Goal: Submit feedback/report problem

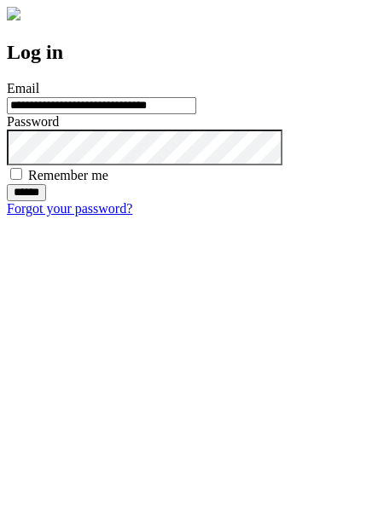
click at [46, 201] on input "******" at bounding box center [26, 192] width 39 height 17
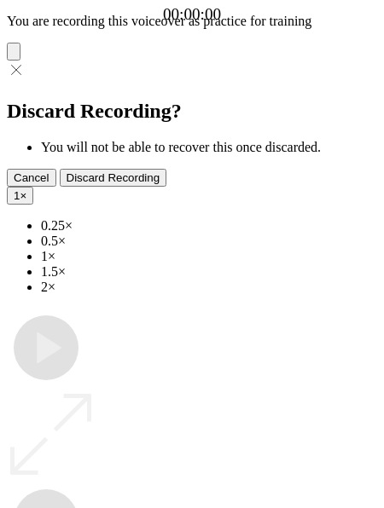
type input "**********"
